Goal: Information Seeking & Learning: Learn about a topic

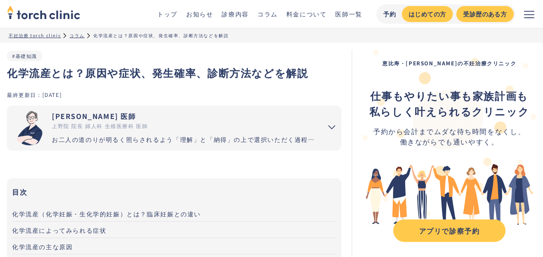
drag, startPoint x: 139, startPoint y: 7, endPoint x: 241, endPoint y: 189, distance: 208.2
click at [260, 200] on nav "目次 化学流産（化学妊娠・生化学的妊娠）とは？臨床妊娠との違い 化学流産によってみられる症状 化学流産の主な原因 化学流産の診断方法・治療方法 化学流産を繰り…" at bounding box center [174, 231] width 334 height 107
click at [253, 210] on link "化学流産（化学妊娠・生化学的妊娠）とは？臨床妊娠との違い" at bounding box center [174, 213] width 324 height 16
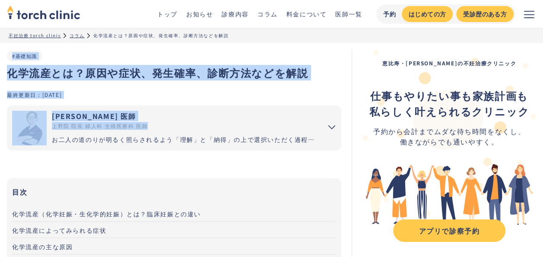
drag, startPoint x: 8, startPoint y: 72, endPoint x: 159, endPoint y: 128, distance: 161.3
drag, startPoint x: 159, startPoint y: 128, endPoint x: 97, endPoint y: 71, distance: 84.1
copy article "化学流産とは？原因や症状、発生確率、診断方法などを解説 #基礎知識 最終更新日： [DATE] [PERSON_NAME] 医師 [PERSON_NAME]院…"
click at [262, 207] on link "化学流産（化学妊娠・生化学的妊娠）とは？臨床妊娠との違い" at bounding box center [174, 213] width 324 height 16
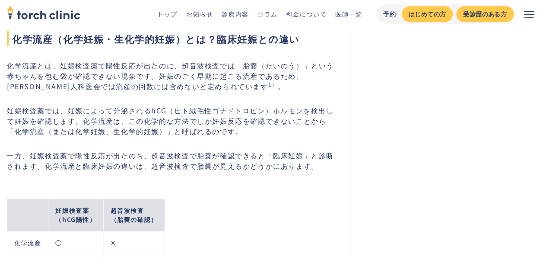
scroll to position [392, 0]
click at [234, 156] on p "一方、妊娠検査薬で陽性反応が出たのち、超音波検査で胎嚢が確認できると「臨床妊娠」と診断されます。化学流産と臨床妊娠の違いは、超音波検査で胎嚢が見えるかどうかに…" at bounding box center [174, 160] width 334 height 21
drag, startPoint x: 237, startPoint y: 156, endPoint x: 262, endPoint y: 157, distance: 25.1
click at [237, 156] on p "一方、妊娠検査薬で陽性反応が出たのち、超音波検査で胎嚢が確認できると「臨床妊娠」と診断されます。化学流産と臨床妊娠の違いは、超音波検査で胎嚢が見えるかどうかに…" at bounding box center [174, 160] width 334 height 21
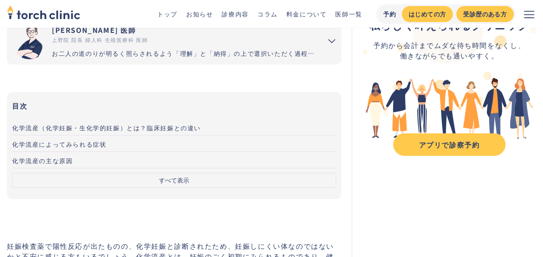
scroll to position [86, 0]
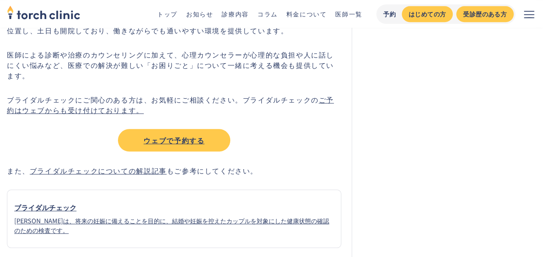
scroll to position [1988, 0]
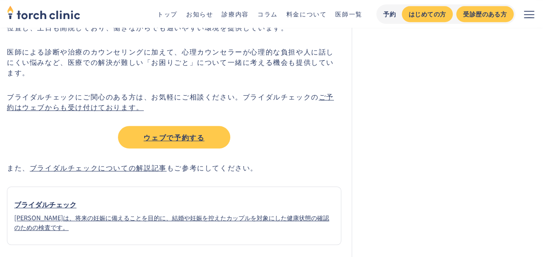
click at [72, 167] on link "ブライダルチェックについての解説記事" at bounding box center [98, 167] width 137 height 10
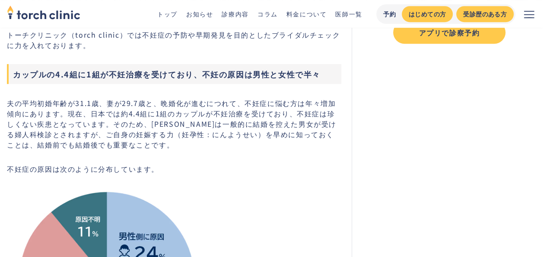
scroll to position [216, 0]
